Goal: Information Seeking & Learning: Learn about a topic

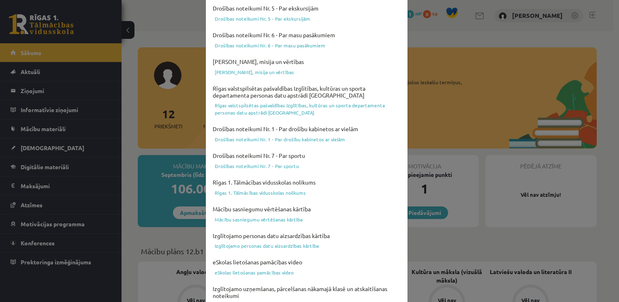
scroll to position [281, 0]
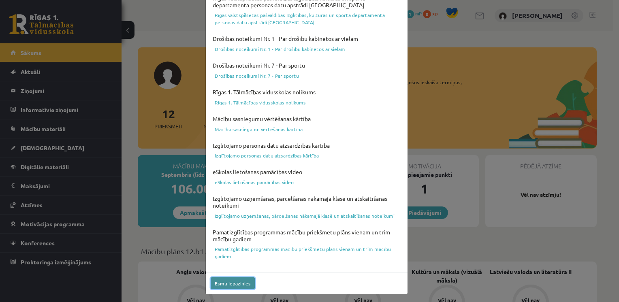
click at [238, 284] on button "Esmu iepazinies" at bounding box center [233, 283] width 44 height 12
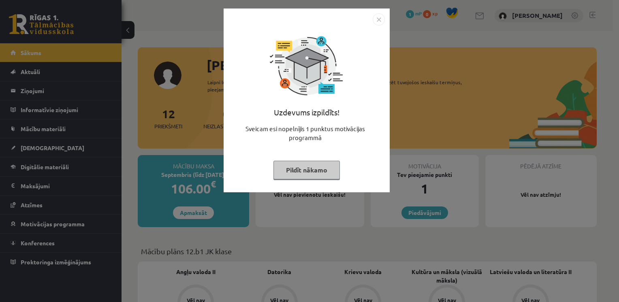
click at [313, 173] on button "Pildīt nākamo" at bounding box center [306, 170] width 66 height 19
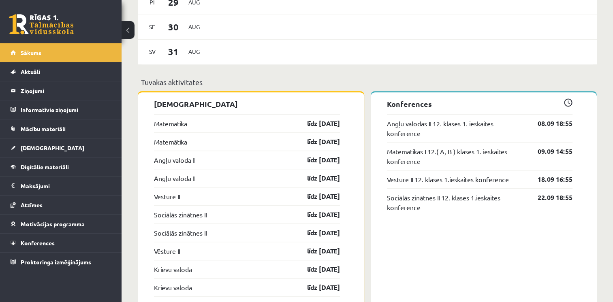
scroll to position [657, 0]
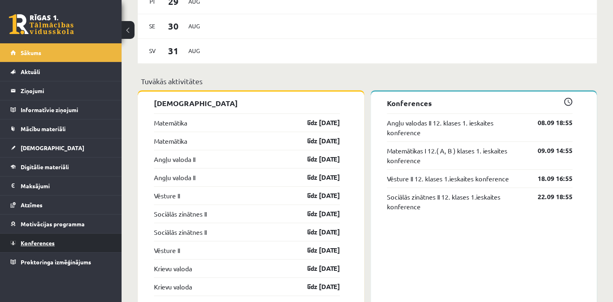
click at [44, 242] on span "Konferences" at bounding box center [38, 242] width 34 height 7
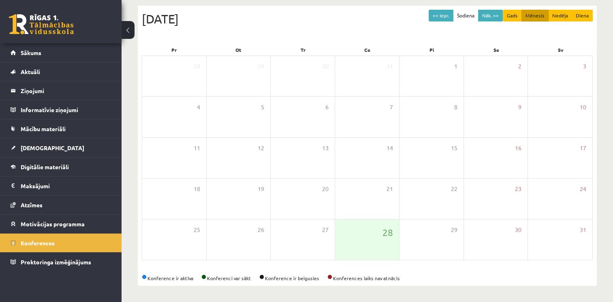
scroll to position [84, 0]
click at [489, 17] on button "Nāk. >>" at bounding box center [490, 16] width 25 height 12
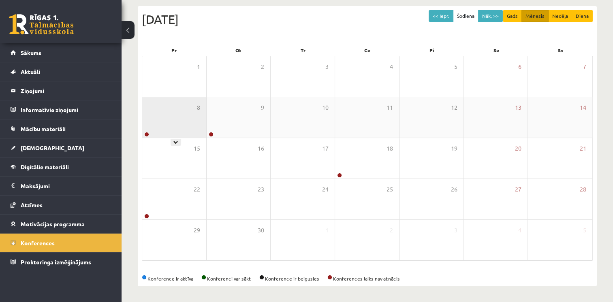
click at [161, 111] on div "8" at bounding box center [174, 117] width 64 height 41
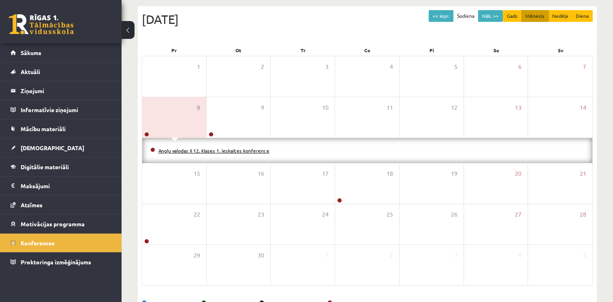
click at [190, 147] on link "Angļu valodas II 12. klases 1. ieskaites konference" at bounding box center [213, 150] width 111 height 6
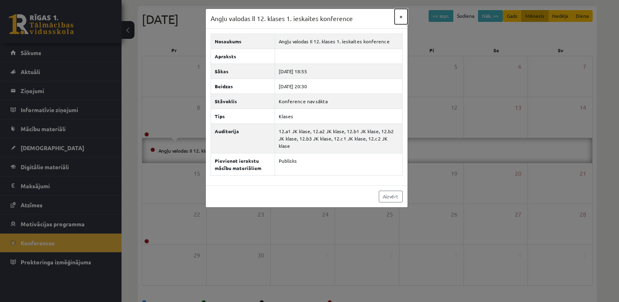
click at [399, 21] on button "×" at bounding box center [401, 16] width 13 height 15
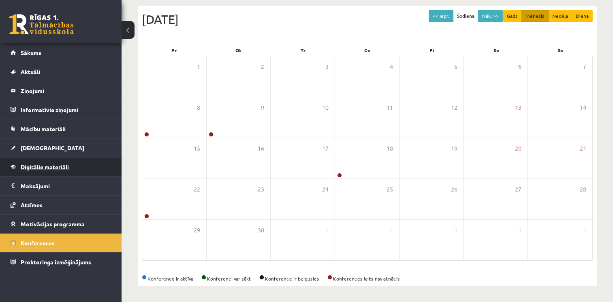
click at [65, 171] on link "Digitālie materiāli" at bounding box center [61, 167] width 101 height 19
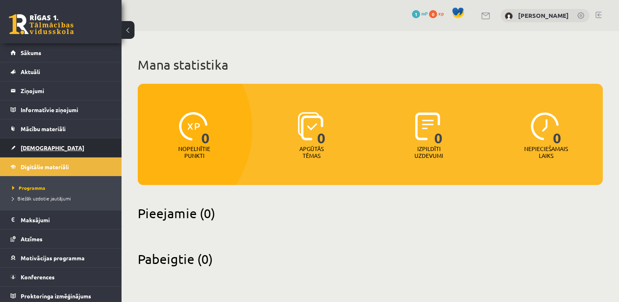
click at [46, 146] on link "[DEMOGRAPHIC_DATA]" at bounding box center [61, 148] width 101 height 19
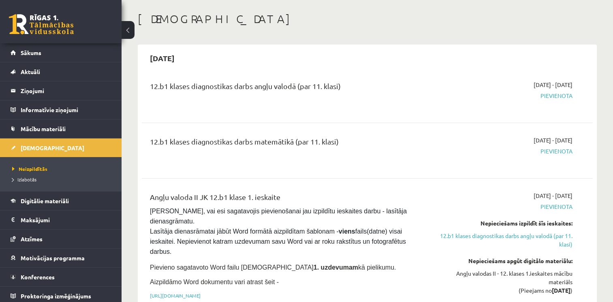
scroll to position [36, 0]
click at [66, 126] on link "Mācību materiāli" at bounding box center [61, 129] width 101 height 19
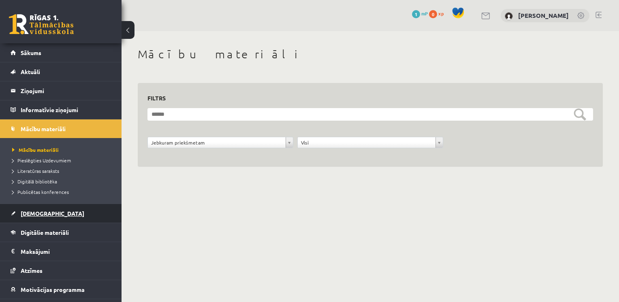
click at [40, 213] on span "[DEMOGRAPHIC_DATA]" at bounding box center [53, 213] width 64 height 7
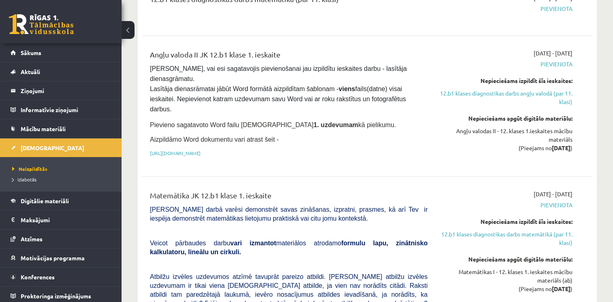
scroll to position [178, 0]
click at [42, 275] on span "Konferences" at bounding box center [38, 276] width 34 height 7
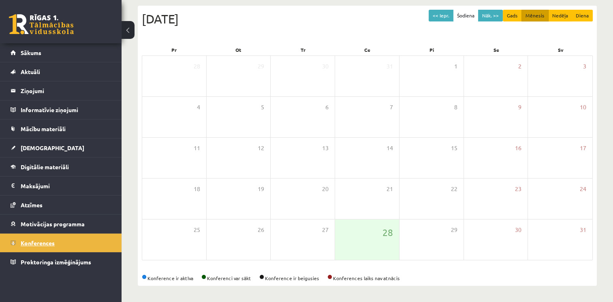
scroll to position [84, 0]
click at [497, 18] on button "Nāk. >>" at bounding box center [490, 16] width 25 height 12
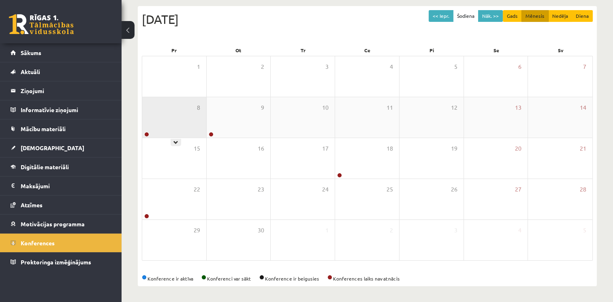
click at [180, 124] on div "8" at bounding box center [174, 117] width 64 height 41
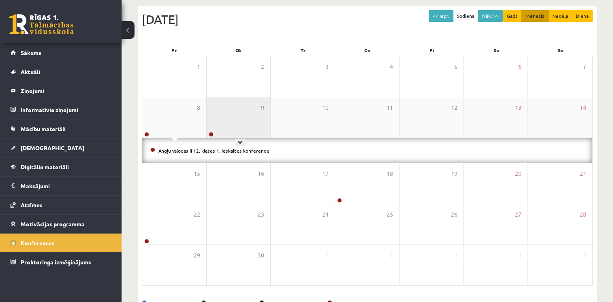
click at [234, 122] on div "9" at bounding box center [239, 117] width 64 height 41
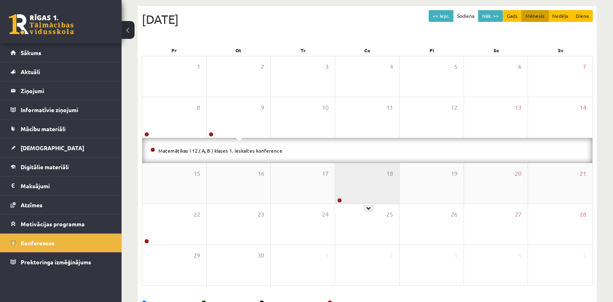
click at [363, 188] on div "18" at bounding box center [367, 183] width 64 height 41
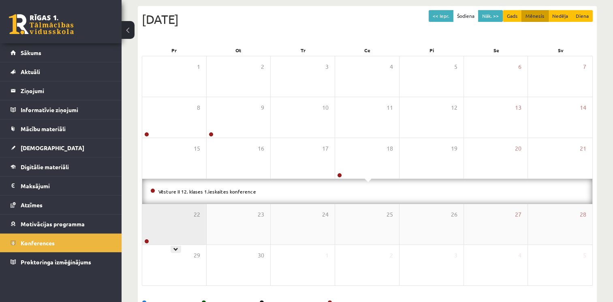
click at [164, 228] on div "22" at bounding box center [174, 224] width 64 height 41
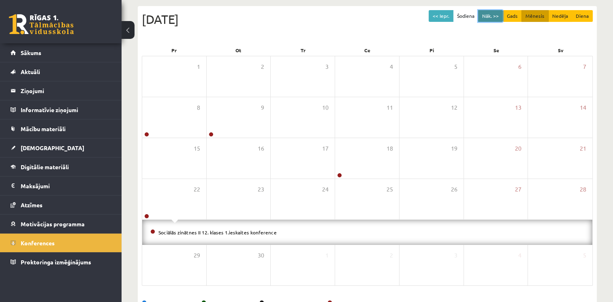
click at [496, 14] on button "Nāk. >>" at bounding box center [490, 16] width 25 height 12
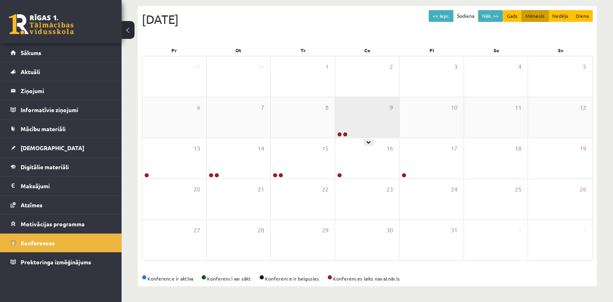
click at [364, 111] on div "9" at bounding box center [367, 117] width 64 height 41
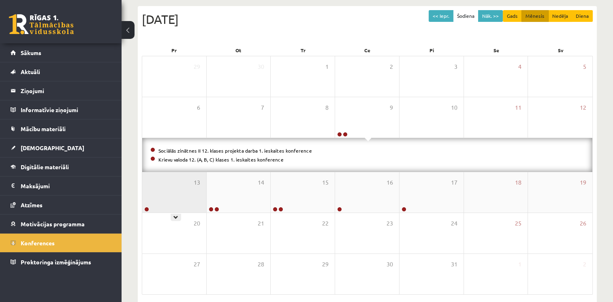
click at [180, 186] on div "13" at bounding box center [174, 192] width 64 height 41
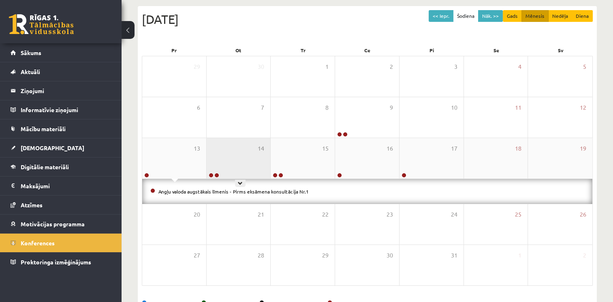
click at [241, 161] on div "14" at bounding box center [239, 158] width 64 height 41
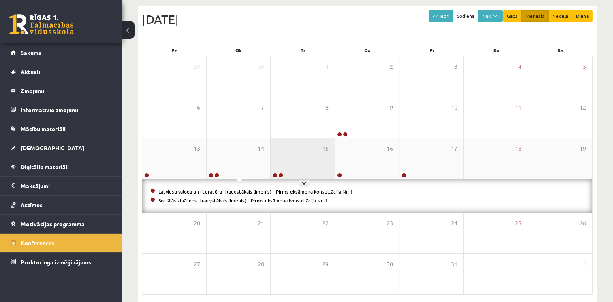
click at [306, 156] on div "15" at bounding box center [303, 158] width 64 height 41
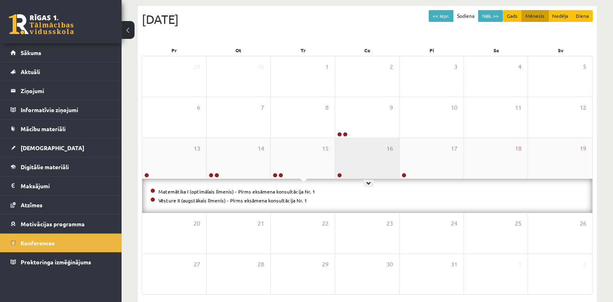
click at [375, 152] on div "16" at bounding box center [367, 158] width 64 height 41
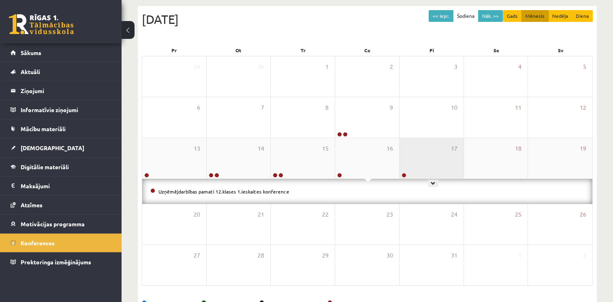
click at [416, 156] on div "17" at bounding box center [431, 158] width 64 height 41
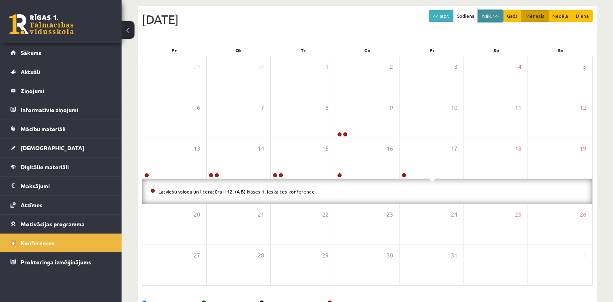
click at [497, 14] on button "Nāk. >>" at bounding box center [490, 16] width 25 height 12
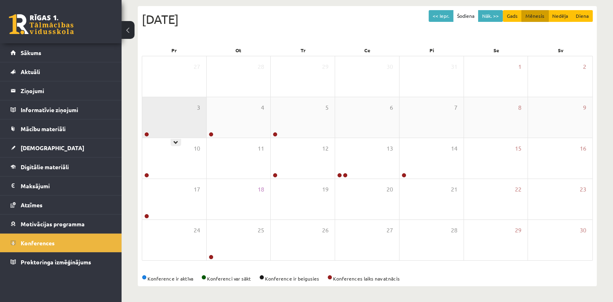
click at [173, 129] on div "3" at bounding box center [174, 117] width 64 height 41
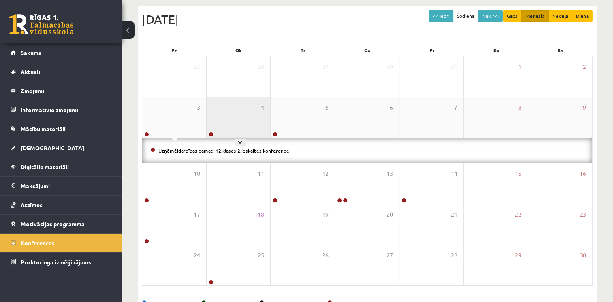
click at [245, 118] on div "4" at bounding box center [239, 117] width 64 height 41
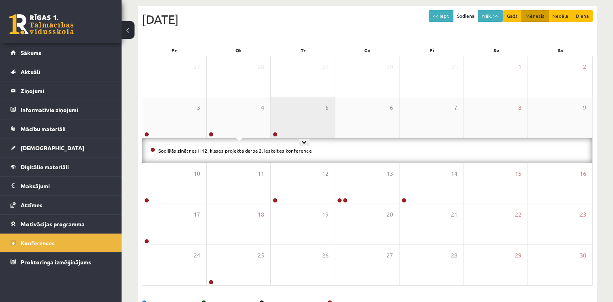
click at [297, 113] on div "5" at bounding box center [303, 117] width 64 height 41
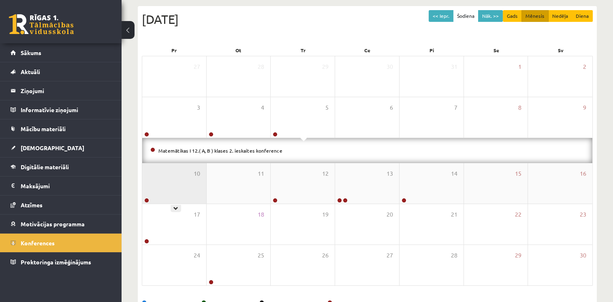
click at [188, 177] on div "10" at bounding box center [174, 183] width 64 height 41
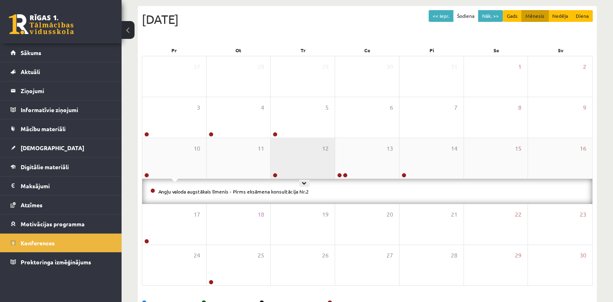
click at [301, 163] on div "12" at bounding box center [303, 158] width 64 height 41
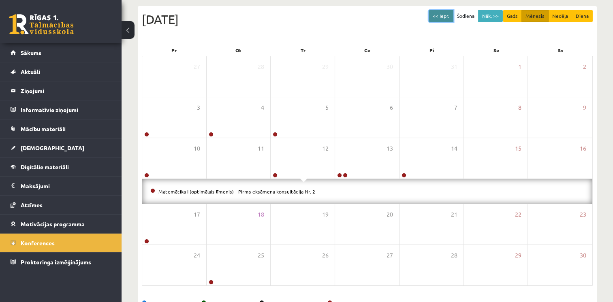
click at [445, 17] on button "<< Iepr." at bounding box center [441, 16] width 25 height 12
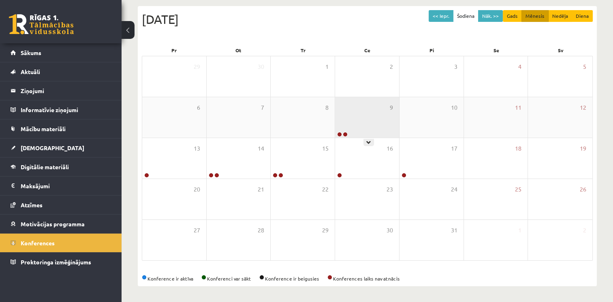
click at [355, 125] on div "9" at bounding box center [367, 117] width 64 height 41
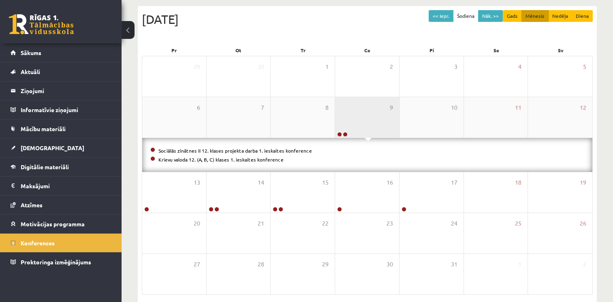
click at [355, 122] on div "9" at bounding box center [367, 117] width 64 height 41
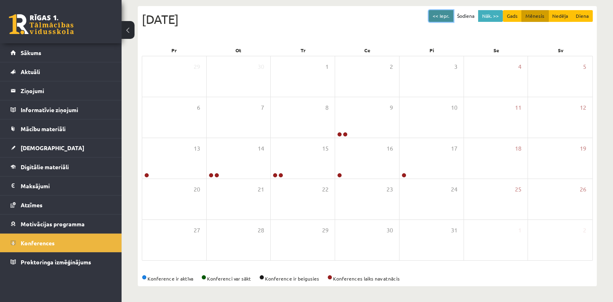
click at [442, 18] on button "<< Iepr." at bounding box center [441, 16] width 25 height 12
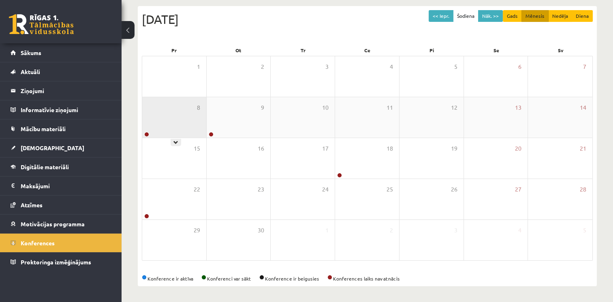
click at [187, 115] on div "8" at bounding box center [174, 117] width 64 height 41
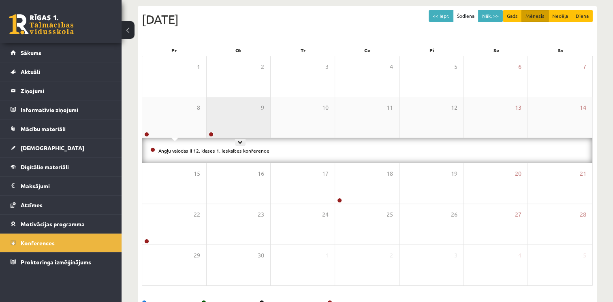
click at [239, 122] on div "9" at bounding box center [239, 117] width 64 height 41
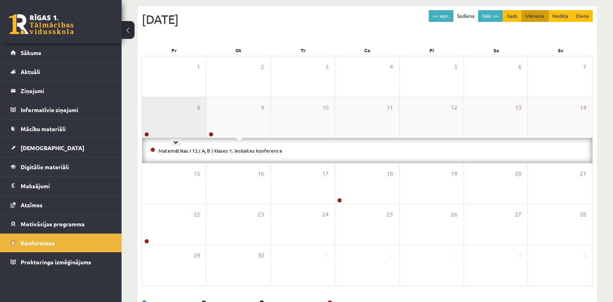
click at [178, 122] on div "8" at bounding box center [174, 117] width 64 height 41
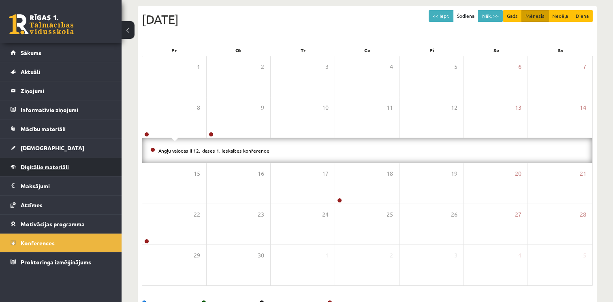
click at [47, 164] on span "Digitālie materiāli" at bounding box center [45, 166] width 48 height 7
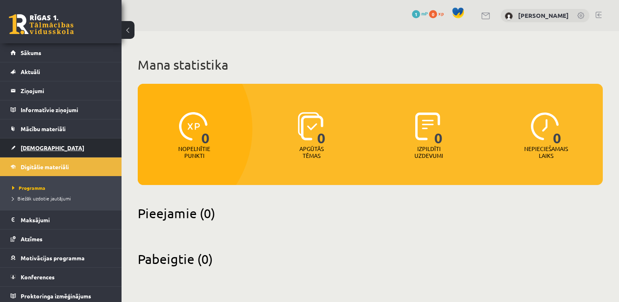
click at [37, 152] on link "[DEMOGRAPHIC_DATA]" at bounding box center [61, 148] width 101 height 19
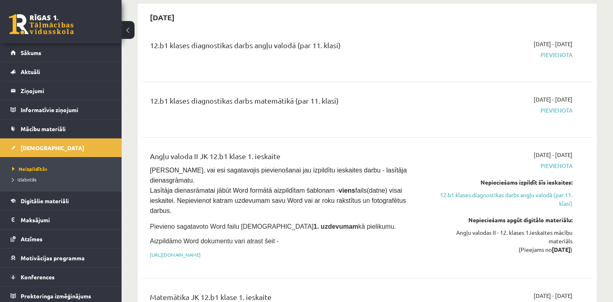
scroll to position [78, 0]
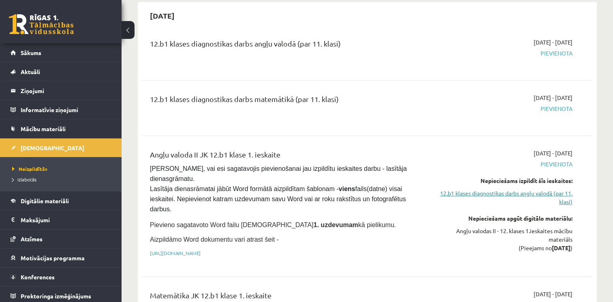
click at [527, 192] on link "12.b1 klases diagnostikas darbs angļu valodā (par 11. klasi)" at bounding box center [506, 197] width 133 height 17
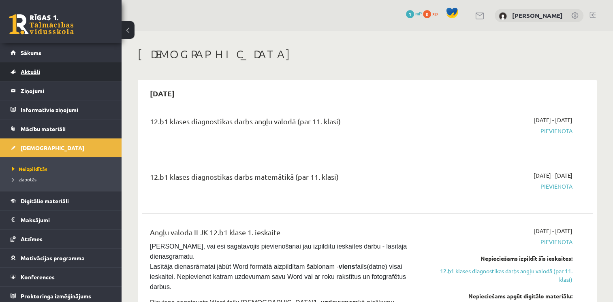
click at [52, 69] on link "Aktuāli" at bounding box center [61, 71] width 101 height 19
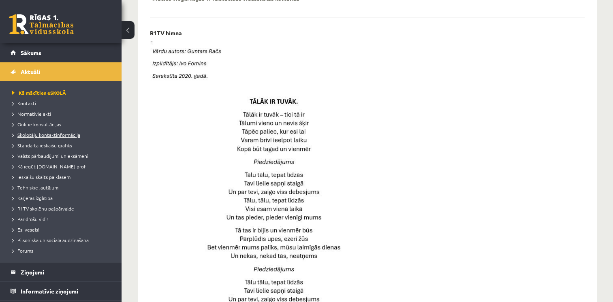
scroll to position [297, 0]
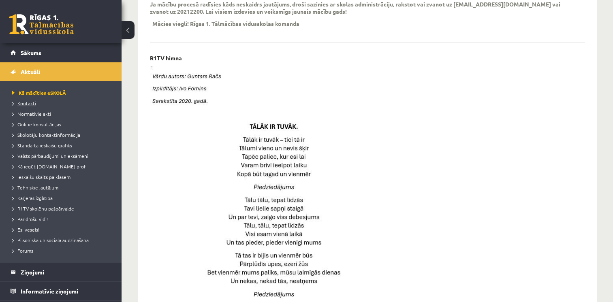
click at [37, 105] on link "Kontakti" at bounding box center [62, 103] width 101 height 7
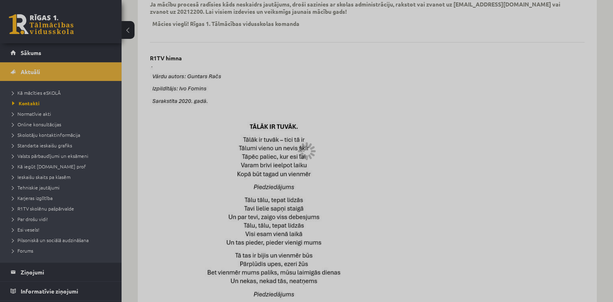
scroll to position [214, 0]
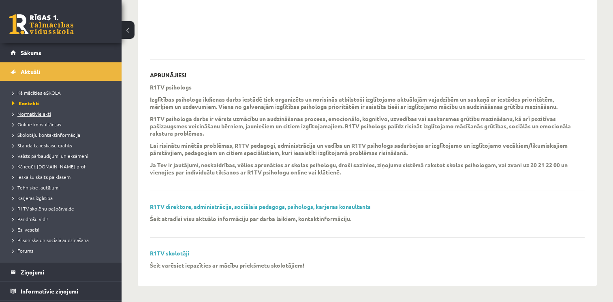
click at [38, 114] on span "Normatīvie akti" at bounding box center [31, 114] width 39 height 6
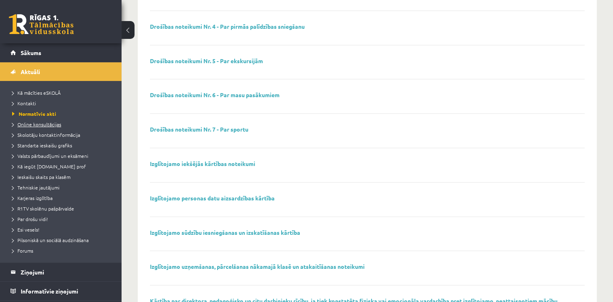
click at [46, 123] on span "Online konsultācijas" at bounding box center [36, 124] width 49 height 6
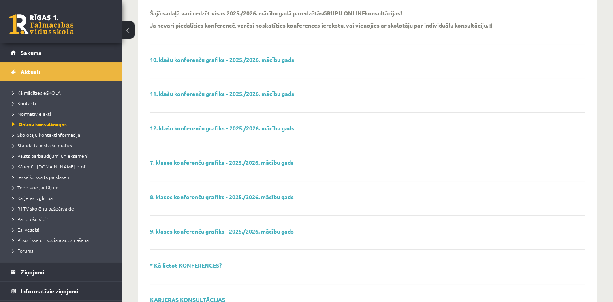
scroll to position [100, 0]
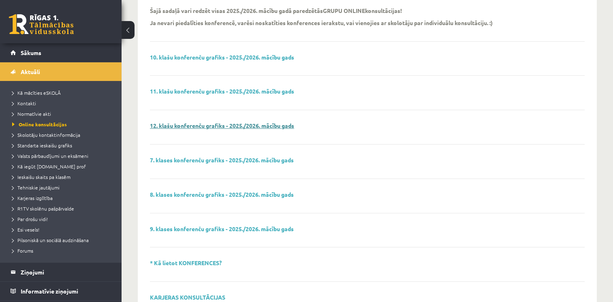
click at [228, 126] on link "12. klašu konferenču grafiks - 2025./2026. mācību gads" at bounding box center [222, 125] width 144 height 7
click at [57, 72] on link "Aktuāli" at bounding box center [61, 71] width 101 height 19
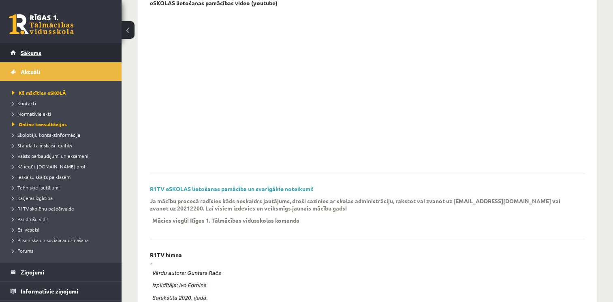
click at [41, 53] on span "Sākums" at bounding box center [31, 52] width 21 height 7
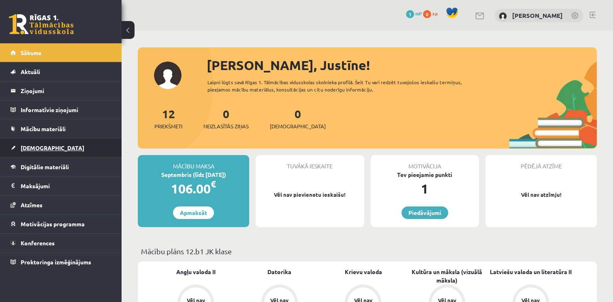
click at [41, 149] on span "[DEMOGRAPHIC_DATA]" at bounding box center [53, 147] width 64 height 7
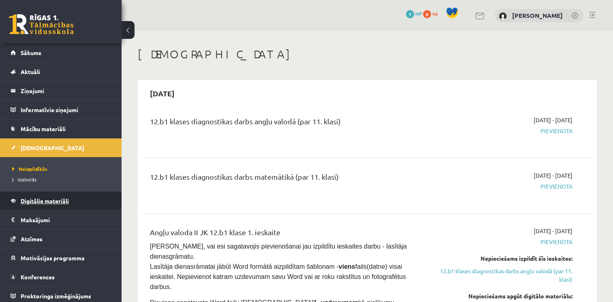
click at [49, 205] on link "Digitālie materiāli" at bounding box center [61, 201] width 101 height 19
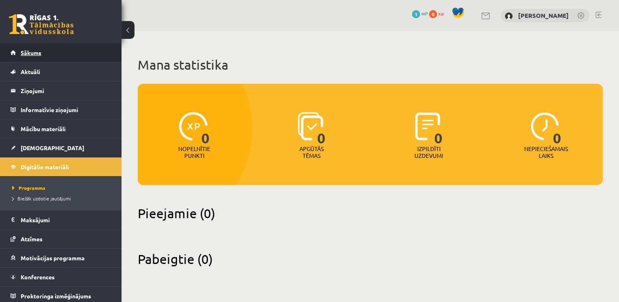
click at [44, 53] on link "Sākums" at bounding box center [61, 52] width 101 height 19
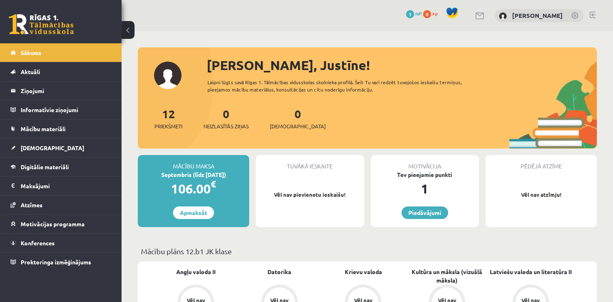
click at [196, 184] on div "106.00 €" at bounding box center [193, 188] width 111 height 19
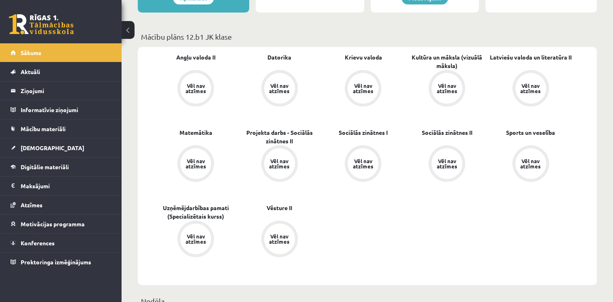
scroll to position [211, 0]
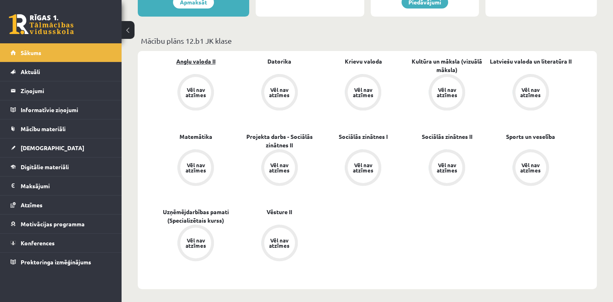
click at [210, 60] on link "Angļu valoda II" at bounding box center [195, 61] width 39 height 9
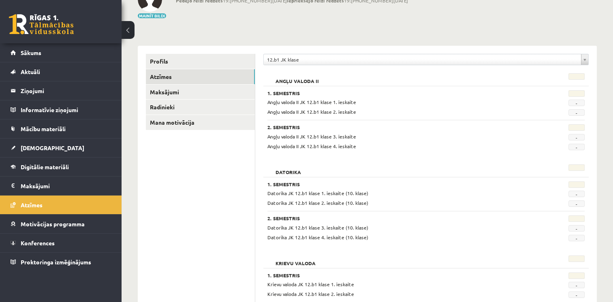
scroll to position [60, 0]
drag, startPoint x: 350, startPoint y: 57, endPoint x: 311, endPoint y: 37, distance: 44.0
click at [45, 188] on legend "Maksājumi 0" at bounding box center [66, 186] width 91 height 19
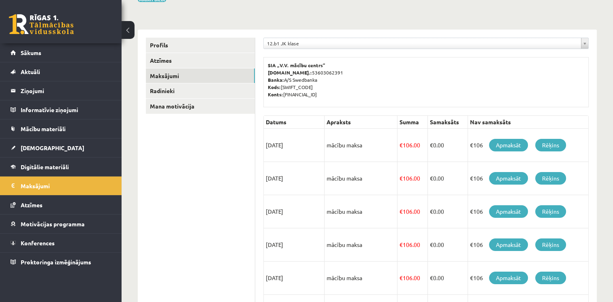
scroll to position [73, 0]
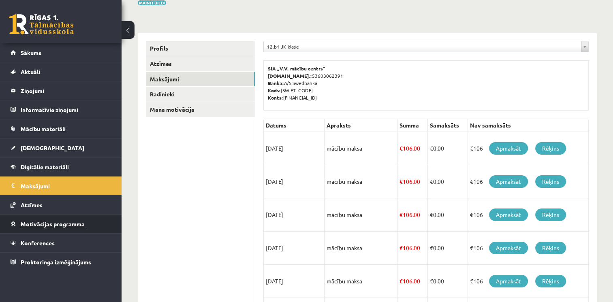
click at [68, 227] on link "Motivācijas programma" at bounding box center [61, 224] width 101 height 19
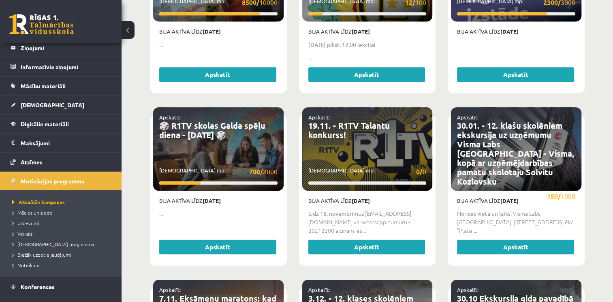
scroll to position [55, 0]
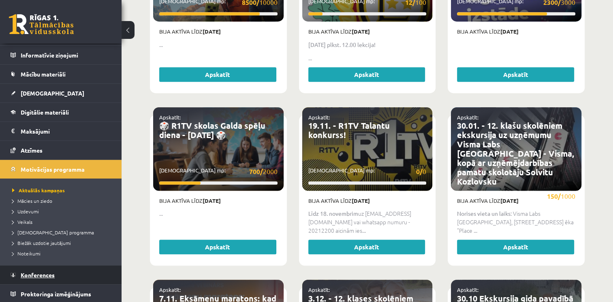
click at [44, 275] on span "Konferences" at bounding box center [38, 274] width 34 height 7
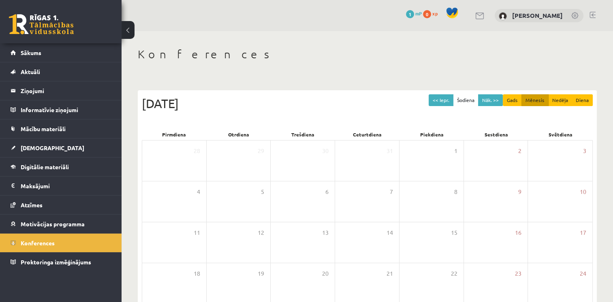
click at [593, 17] on link at bounding box center [592, 15] width 6 height 6
